Goal: Task Accomplishment & Management: Use online tool/utility

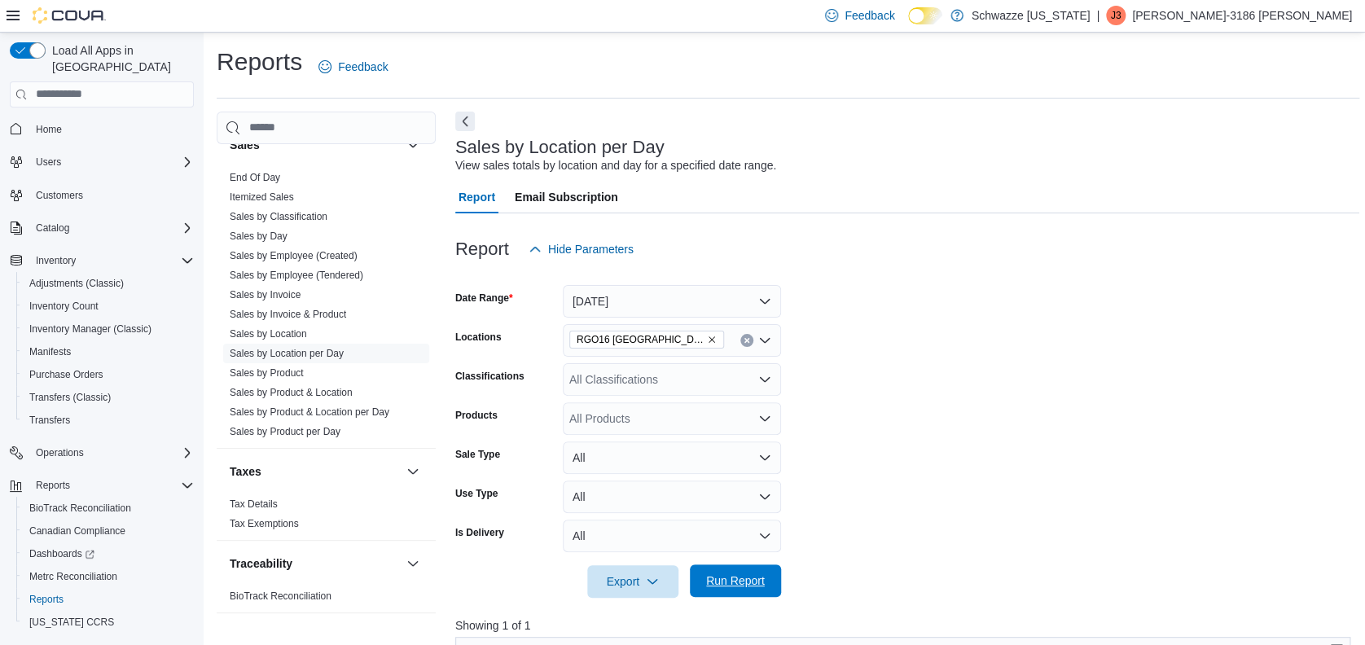
click at [734, 573] on span "Run Report" at bounding box center [735, 580] width 59 height 16
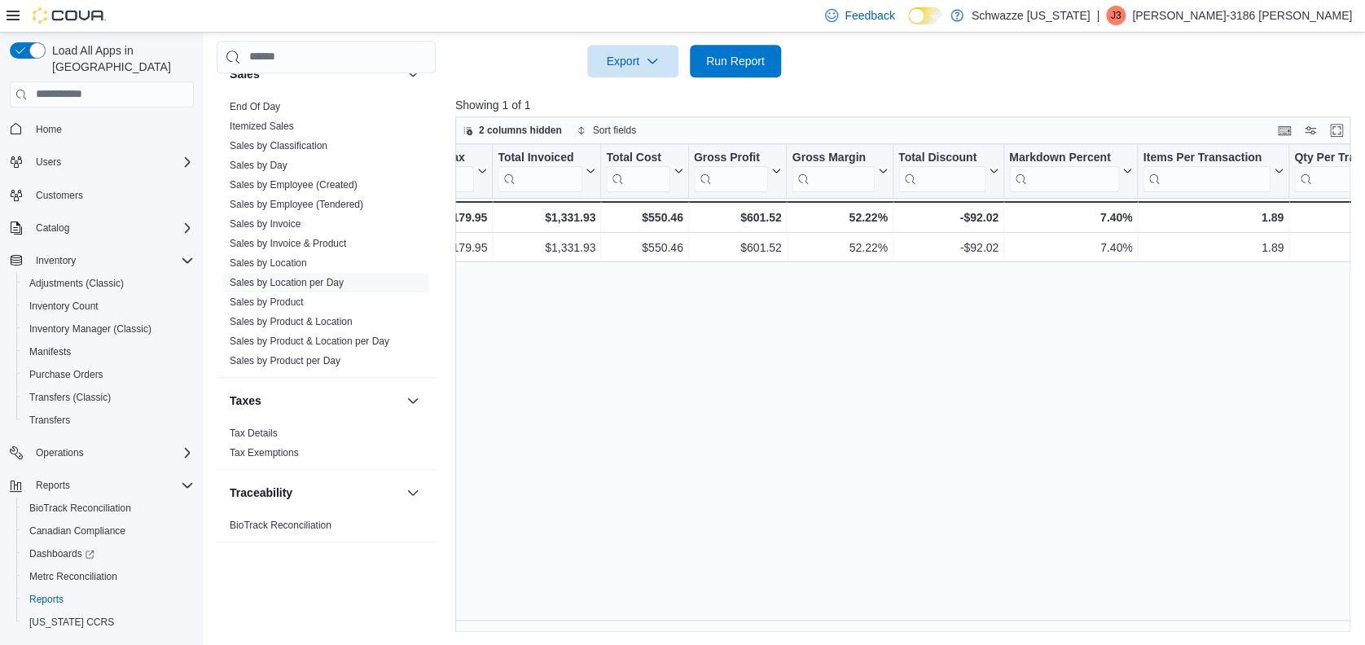
scroll to position [0, 841]
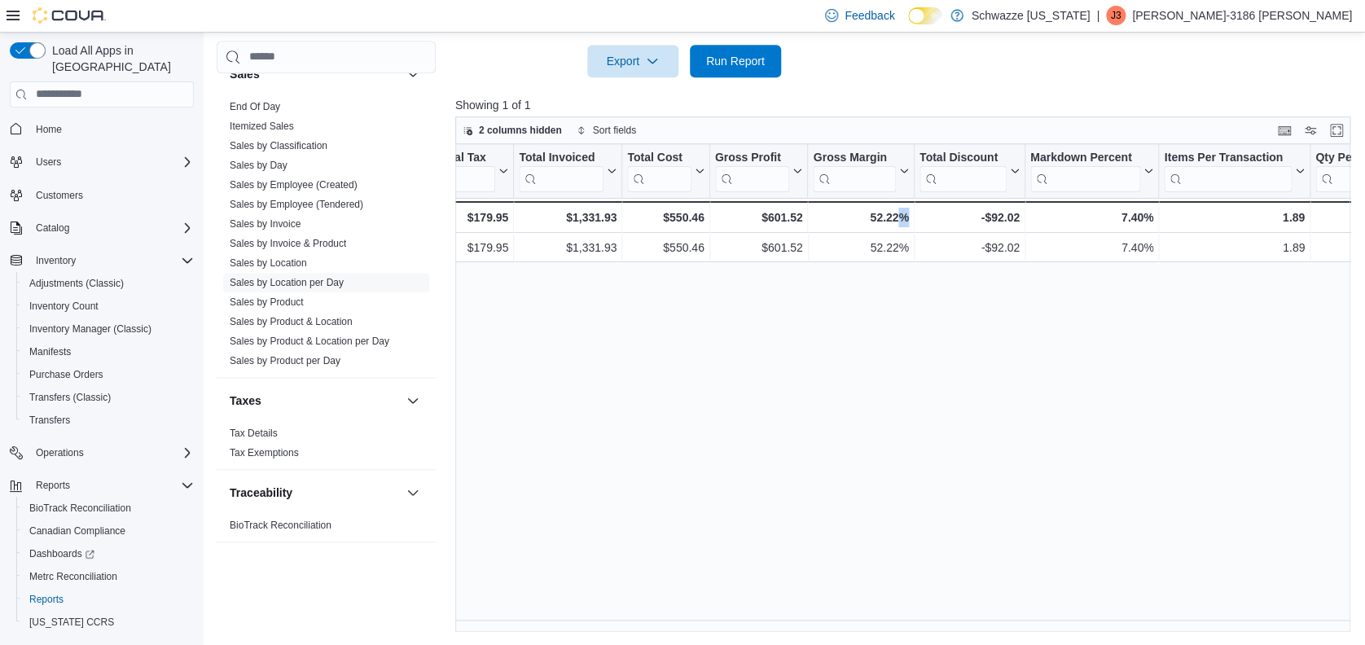
drag, startPoint x: 916, startPoint y: 619, endPoint x: 897, endPoint y: 632, distance: 22.8
click at [897, 632] on div "Reports Feedback Cash Management Cash Management Cash Out Details Compliance OC…" at bounding box center [788, 78] width 1168 height 1133
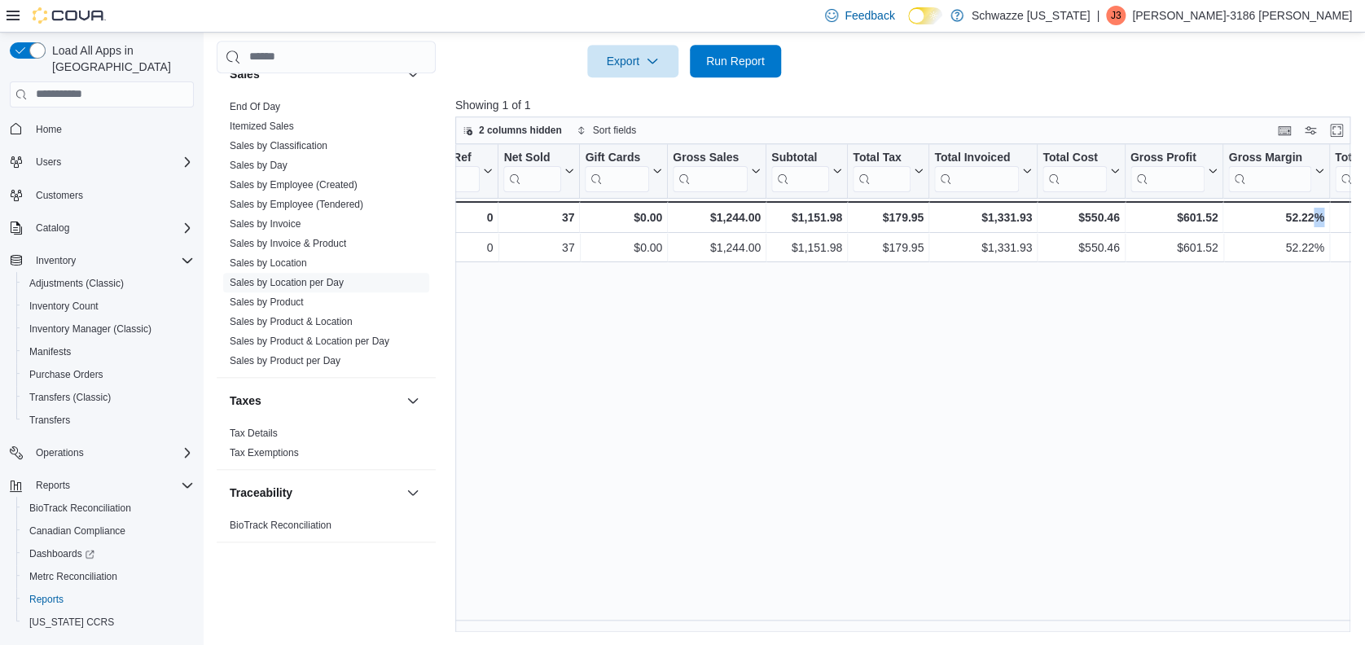
scroll to position [0, 0]
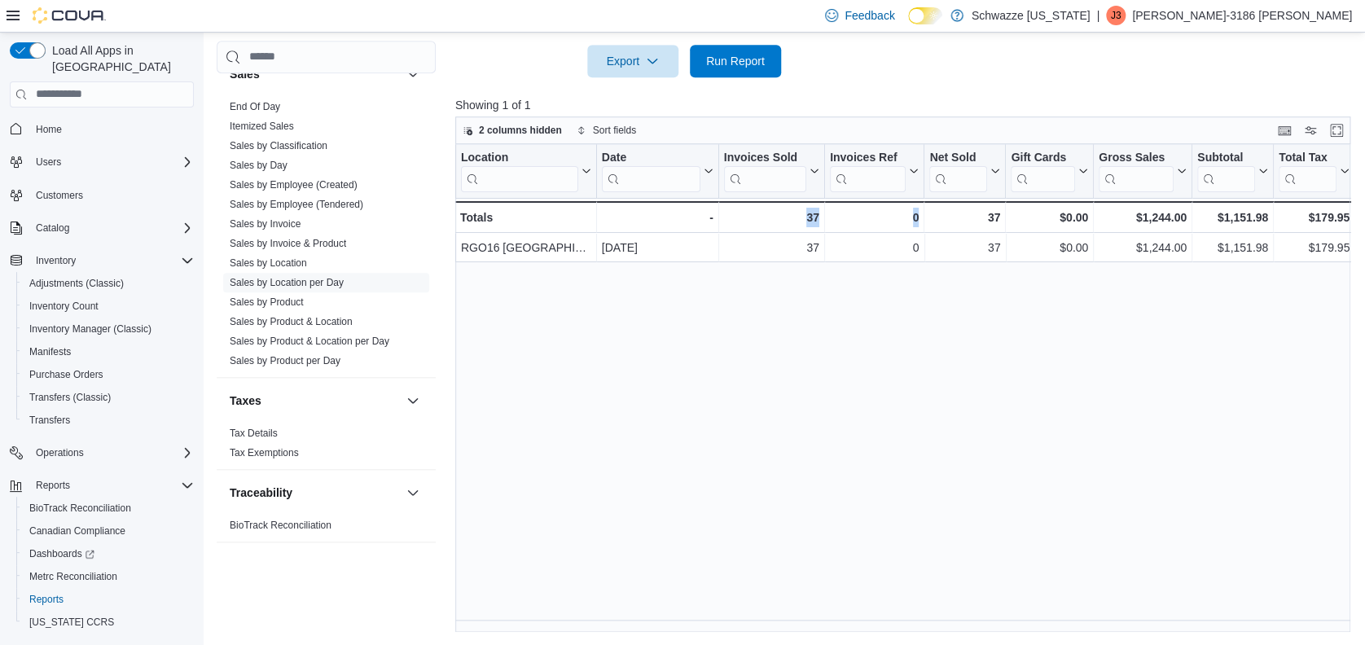
drag, startPoint x: 736, startPoint y: 632, endPoint x: 984, endPoint y: 580, distance: 252.9
click at [984, 580] on div "Location Click to view column header actions Date Click to view column header a…" at bounding box center [902, 388] width 895 height 489
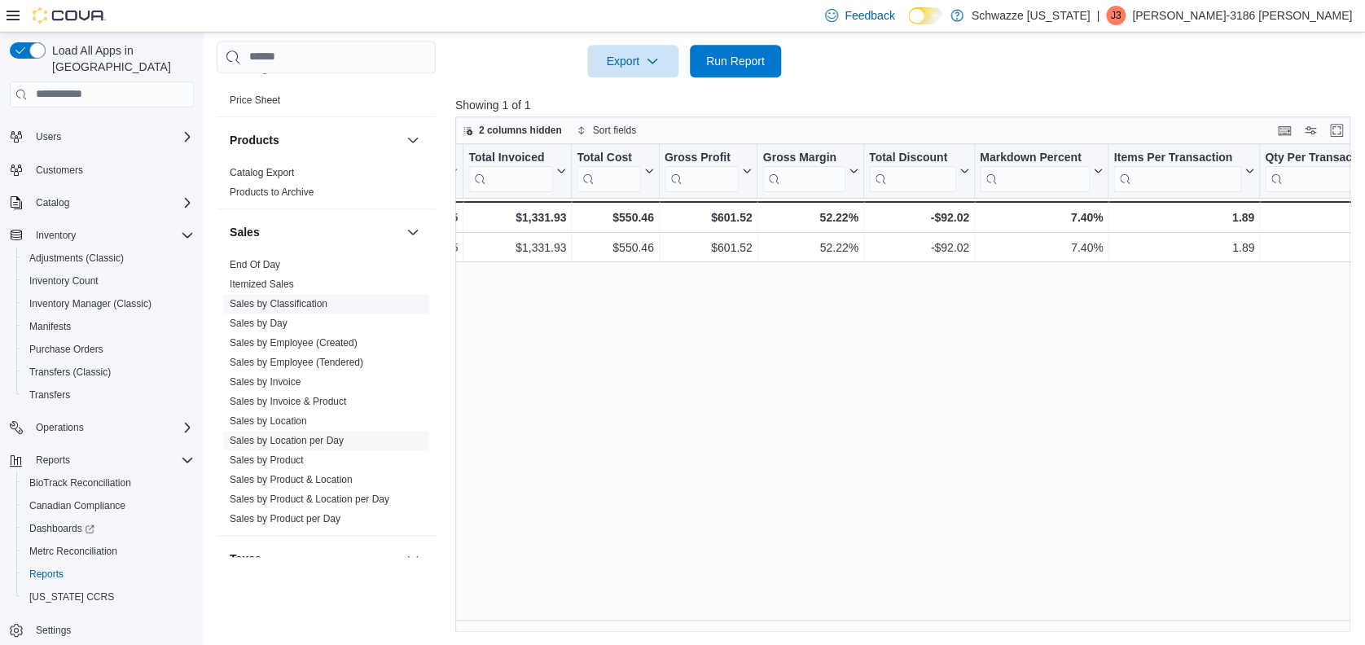
scroll to position [1157, 0]
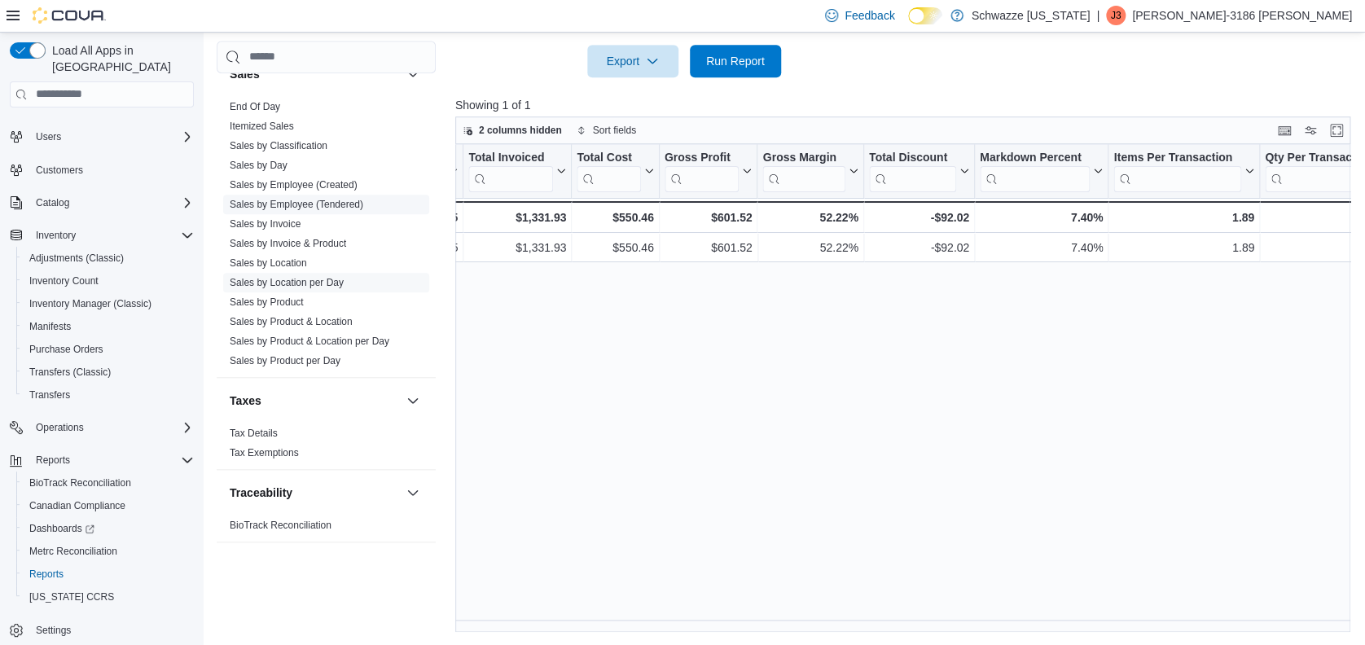
click at [332, 202] on link "Sales by Employee (Tendered)" at bounding box center [297, 204] width 134 height 11
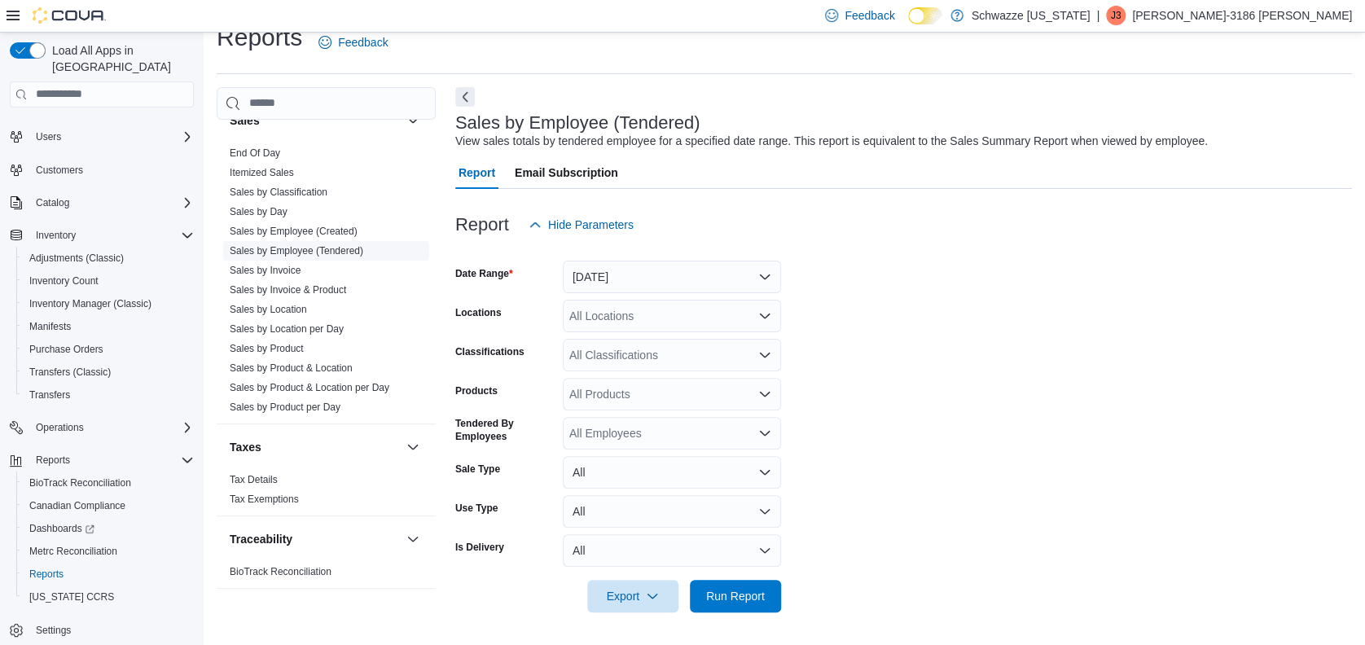
scroll to position [24, 0]
click at [685, 287] on button "[DATE]" at bounding box center [672, 277] width 218 height 33
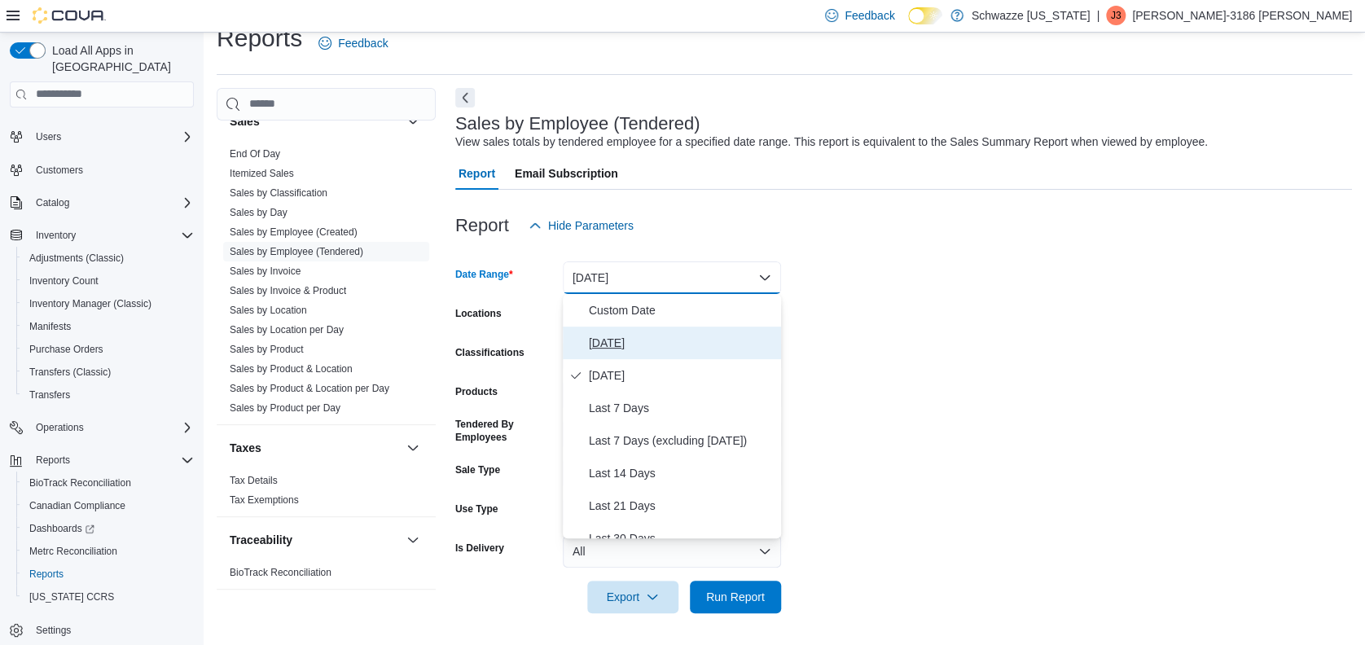
click at [660, 335] on span "[DATE]" at bounding box center [682, 343] width 186 height 20
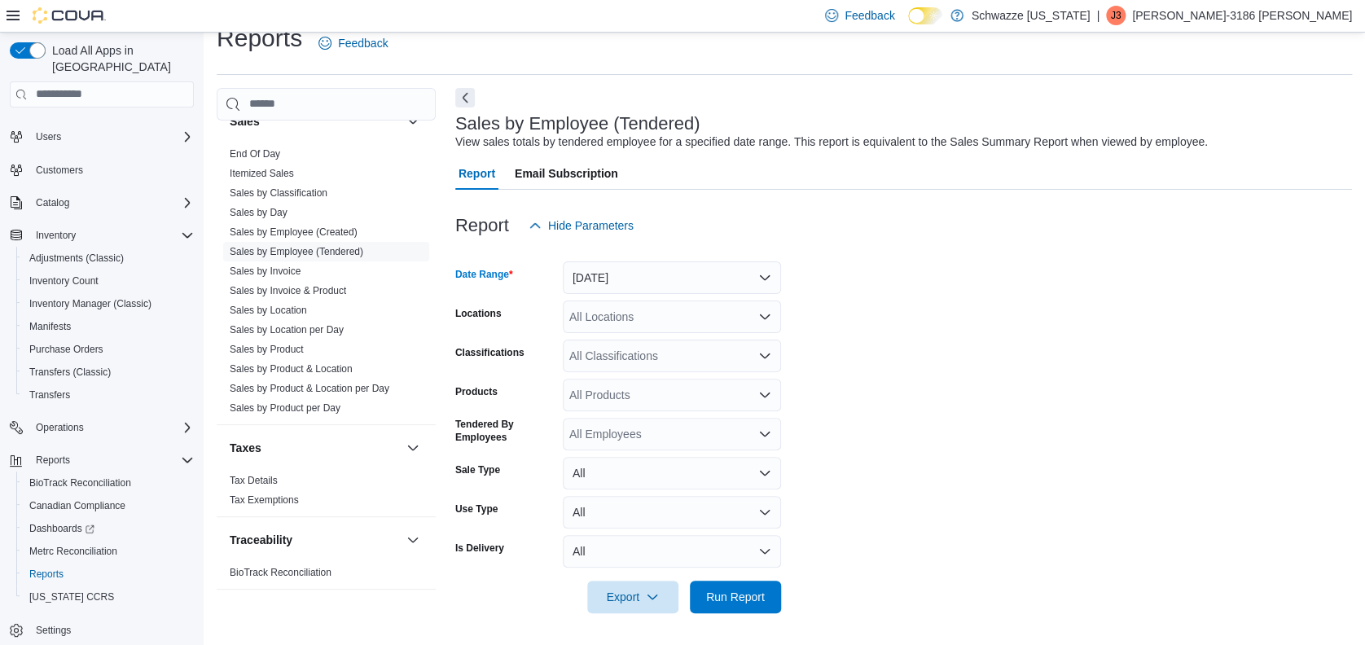
click at [690, 319] on div "All Locations" at bounding box center [672, 316] width 218 height 33
type input "***"
click at [712, 340] on span "RGO16 [GEOGRAPHIC_DATA]" at bounding box center [694, 344] width 160 height 16
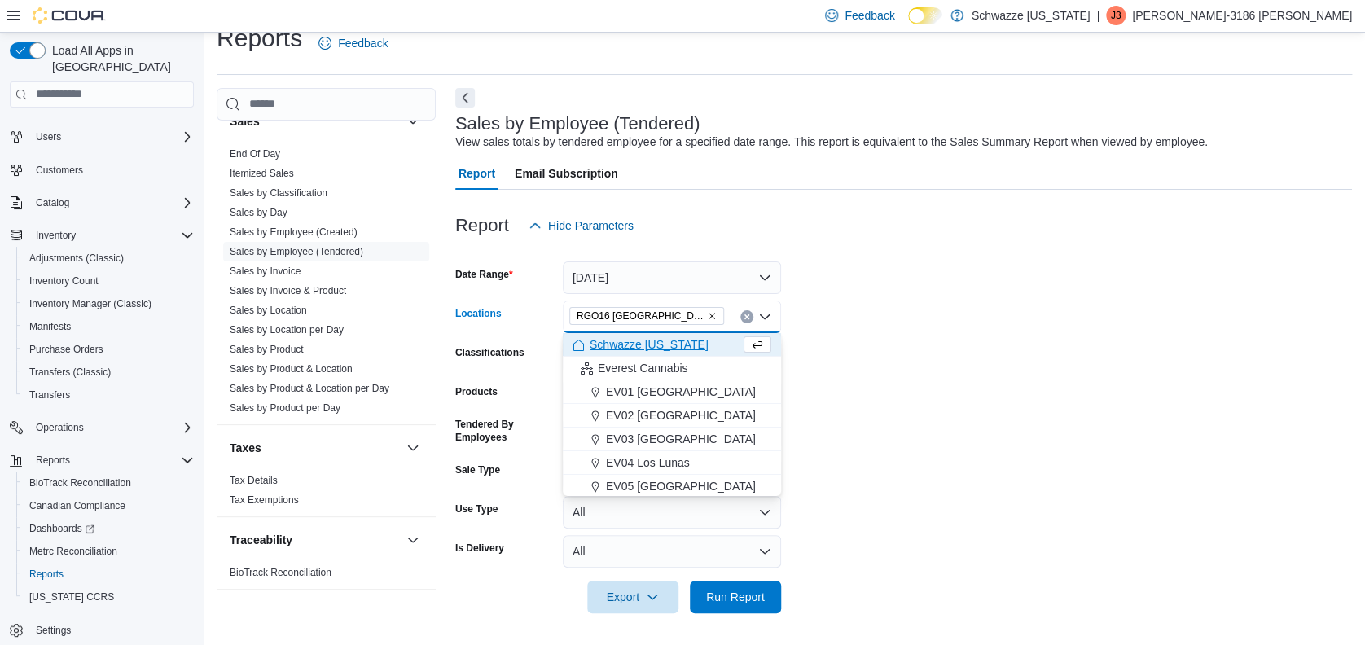
click at [1101, 331] on form "Date Range [DATE] Locations RGO16 [GEOGRAPHIC_DATA] Combo box. Selected. RGO16 …" at bounding box center [903, 427] width 896 height 371
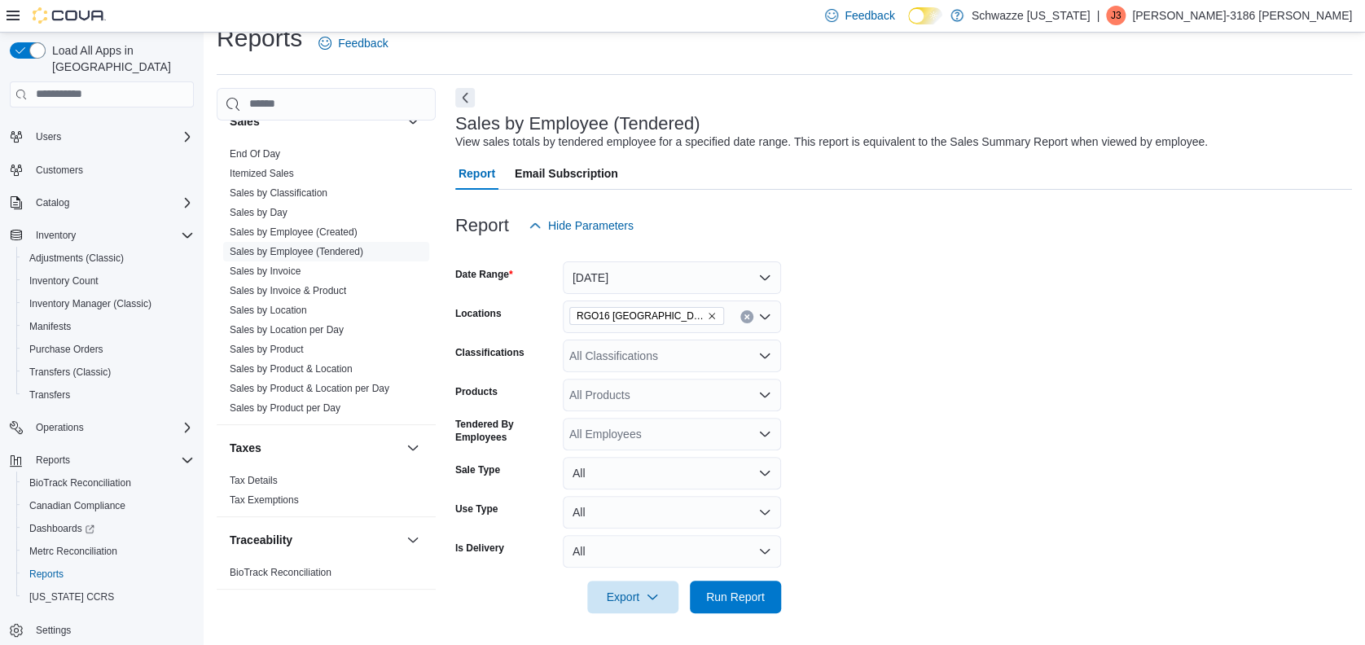
click at [729, 423] on div "All Employees" at bounding box center [672, 434] width 218 height 33
type input "******"
click at [721, 462] on span "[PERSON_NAME]-3186 [PERSON_NAME]" at bounding box center [671, 462] width 199 height 16
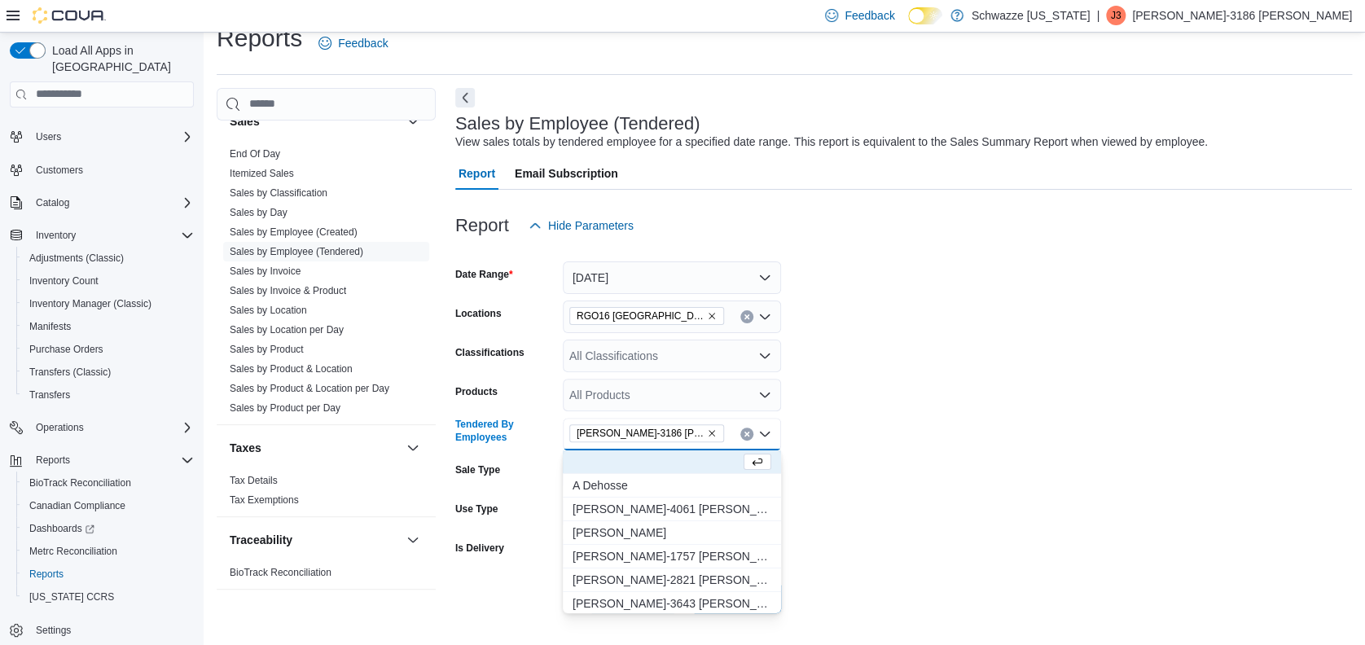
click at [1226, 462] on form "Date Range [DATE] Locations RGO16 [GEOGRAPHIC_DATA] Classifications All Classif…" at bounding box center [903, 427] width 896 height 371
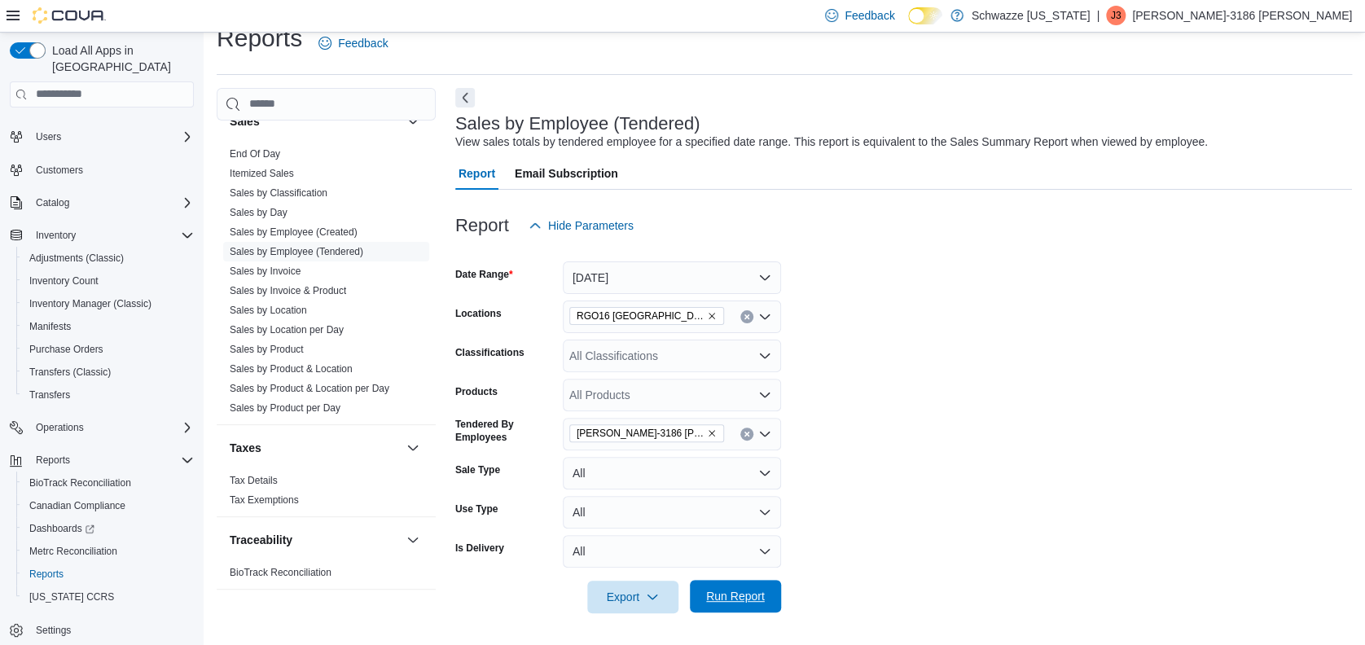
click at [748, 594] on span "Run Report" at bounding box center [735, 596] width 59 height 16
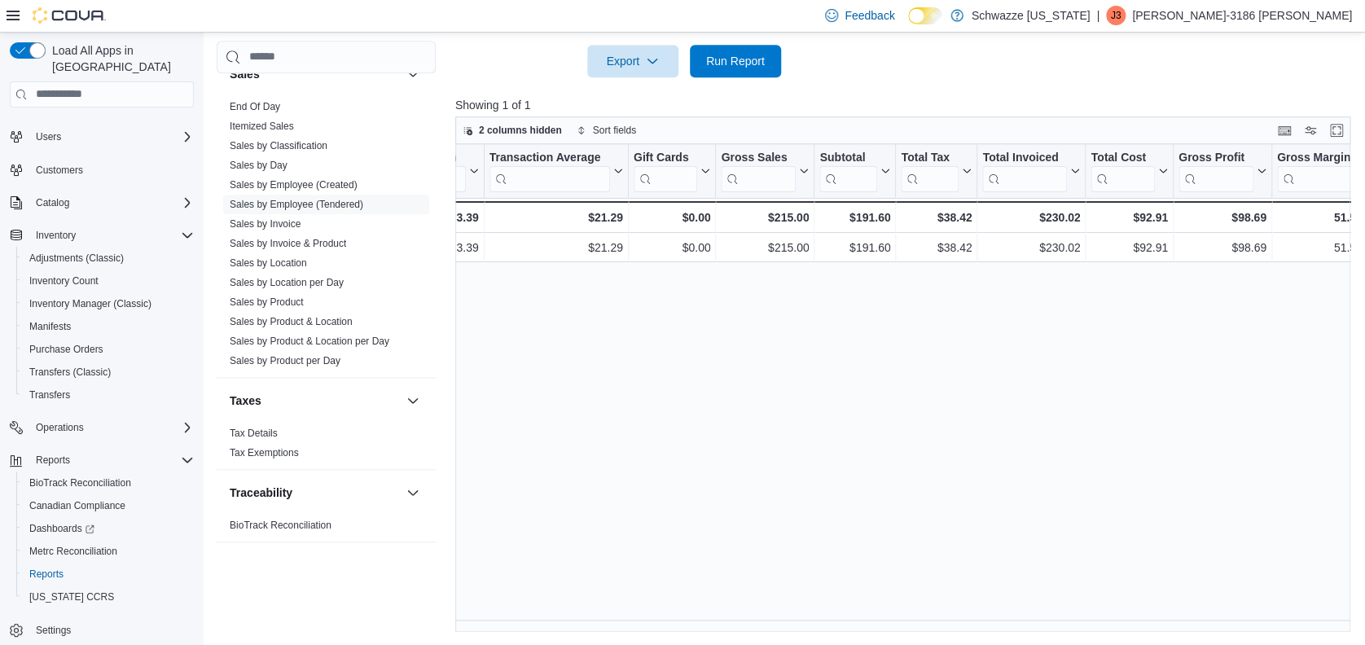
scroll to position [0, 692]
